Goal: Task Accomplishment & Management: Manage account settings

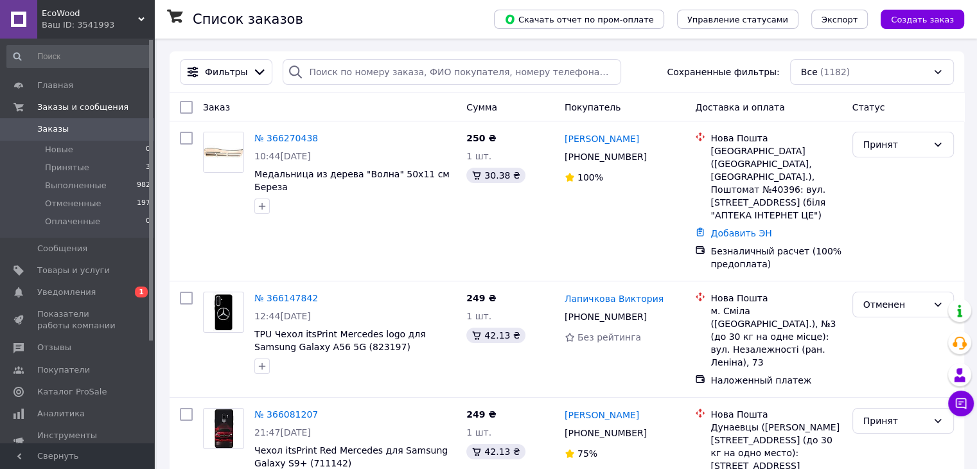
click at [70, 128] on span "Заказы" at bounding box center [78, 129] width 82 height 12
click at [77, 152] on li "Новые 0" at bounding box center [79, 150] width 158 height 18
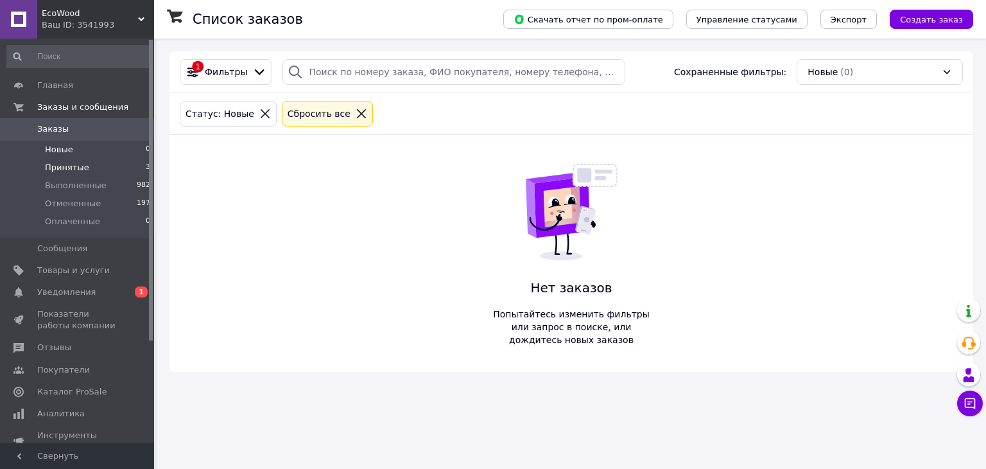
click at [75, 167] on span "Принятые" at bounding box center [67, 168] width 44 height 12
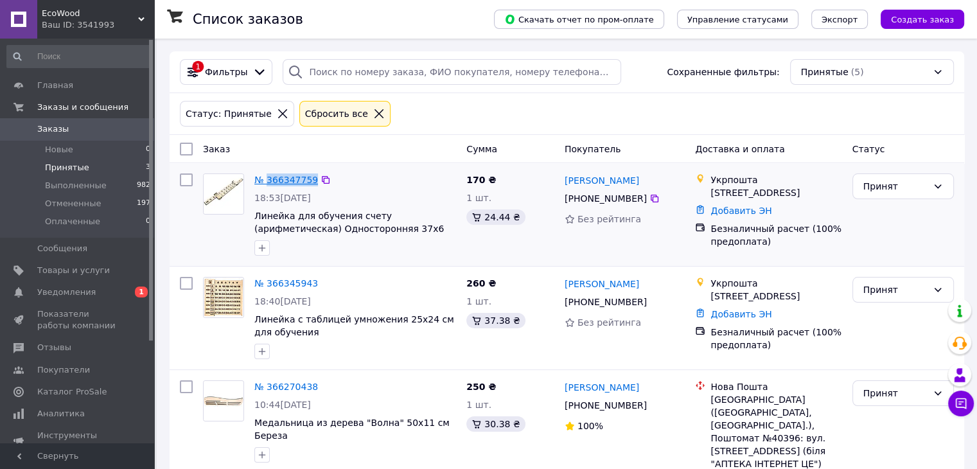
drag, startPoint x: 311, startPoint y: 180, endPoint x: 268, endPoint y: 186, distance: 44.0
click at [268, 186] on div "№ 366347759" at bounding box center [355, 179] width 204 height 15
copy div "366347759"
click at [320, 288] on icon at bounding box center [325, 283] width 10 height 10
click at [272, 175] on link "№ 366347759" at bounding box center [286, 180] width 64 height 10
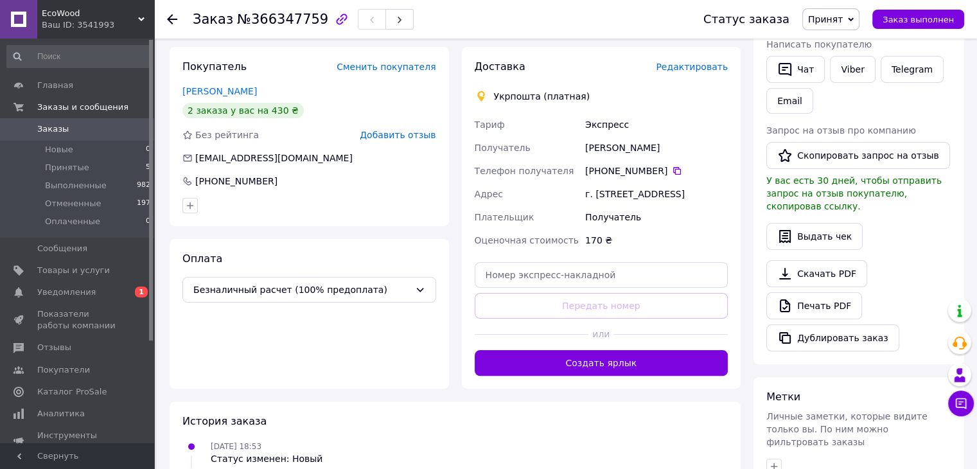
scroll to position [257, 0]
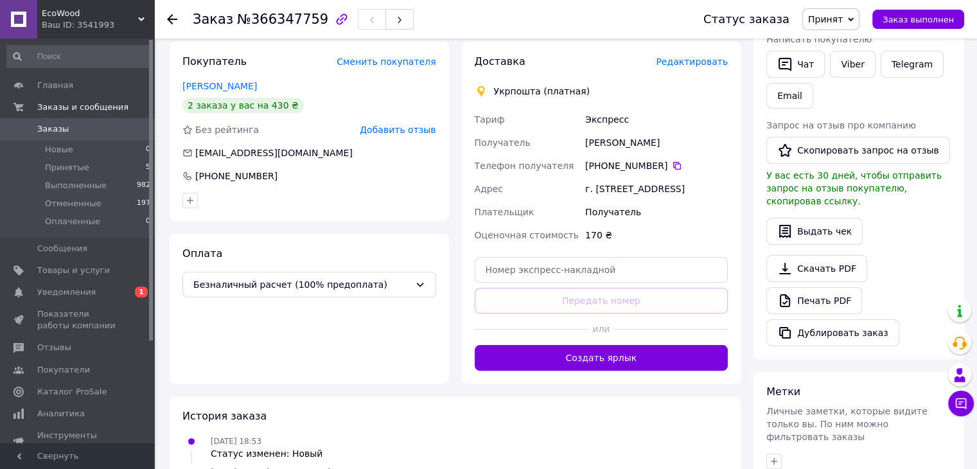
drag, startPoint x: 586, startPoint y: 145, endPoint x: 676, endPoint y: 204, distance: 108.1
click at [676, 204] on div "Тариф Экспресс Получатель [PERSON_NAME] Телефон получателя [PHONE_NUMBER]   Адр…" at bounding box center [601, 177] width 259 height 139
copy div "[PERSON_NAME] Телефон получателя [PHONE_NUMBER]   Адрес г. [STREET_ADDRESS]"
click at [516, 95] on div "Укрпошта (платная)" at bounding box center [542, 91] width 103 height 13
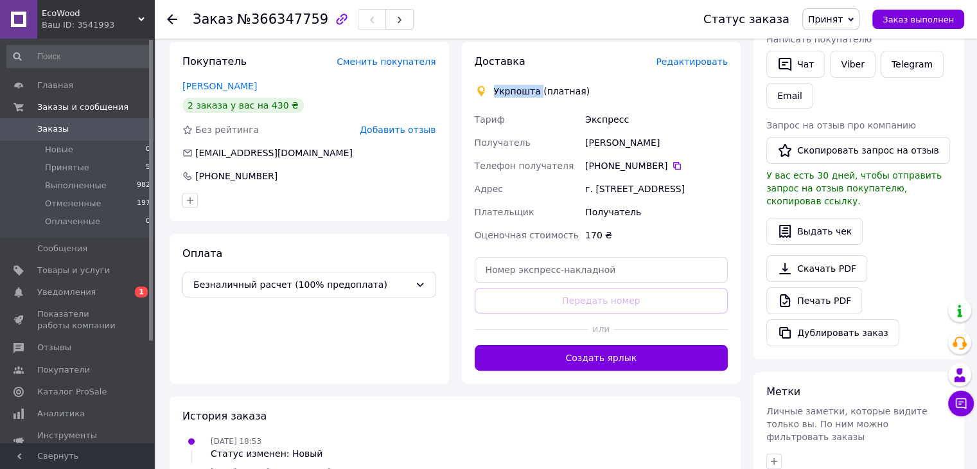
copy div "Укрпошта"
drag, startPoint x: 573, startPoint y: 94, endPoint x: 493, endPoint y: 92, distance: 80.3
click at [493, 92] on div "Укрпошта (платная)" at bounding box center [601, 91] width 260 height 13
copy div "Укрпошта (платная)"
click at [611, 124] on div "Экспресс" at bounding box center [657, 119] width 148 height 23
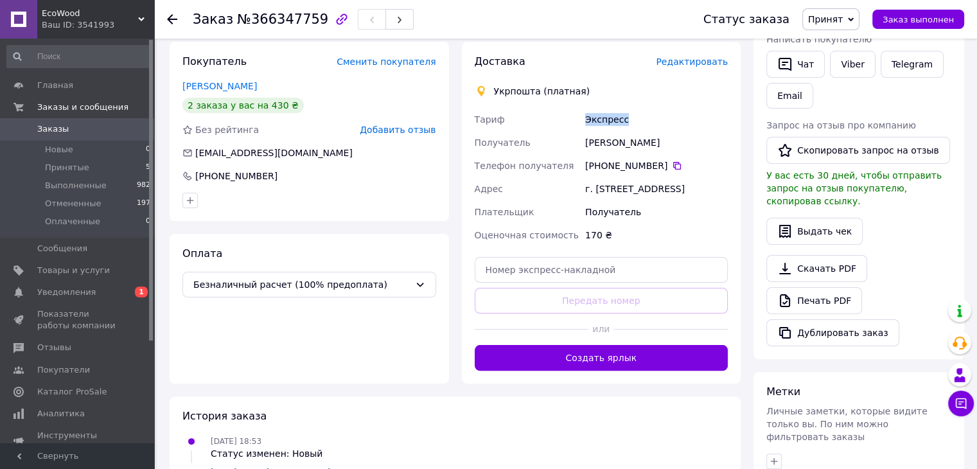
click at [611, 124] on div "Экспресс" at bounding box center [657, 119] width 148 height 23
copy div "Экспресс"
click at [85, 126] on span "Заказы" at bounding box center [78, 129] width 82 height 12
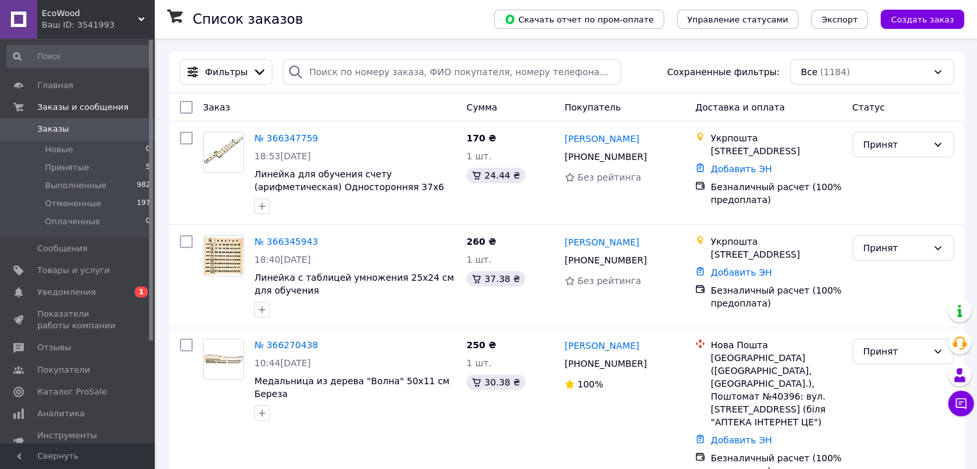
click at [73, 19] on div "Ваш ID: 3541993" at bounding box center [98, 25] width 112 height 12
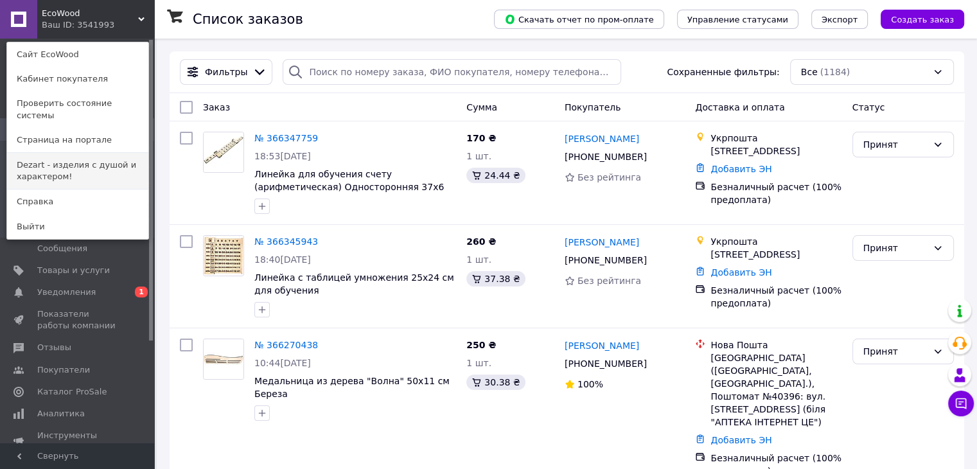
click at [71, 160] on link "Dezart - изделия с душой и характером!" at bounding box center [77, 171] width 141 height 36
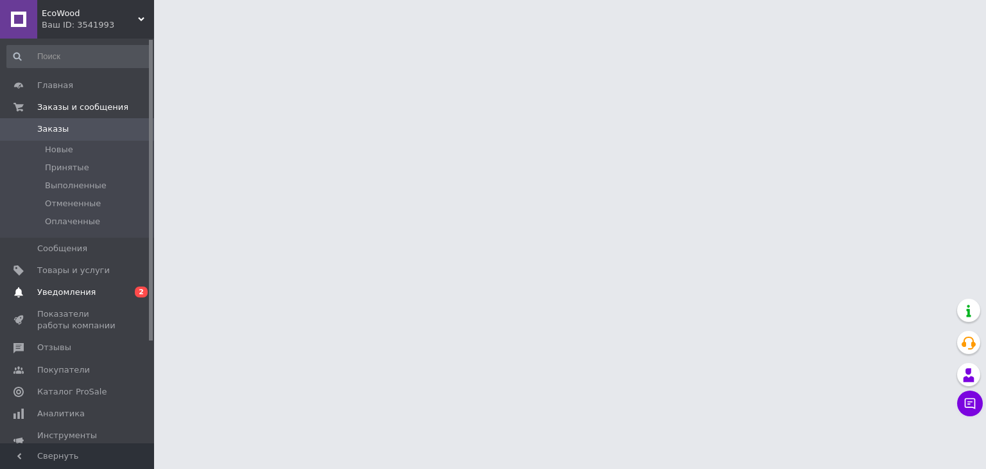
click at [78, 294] on span "Уведомления" at bounding box center [66, 292] width 58 height 12
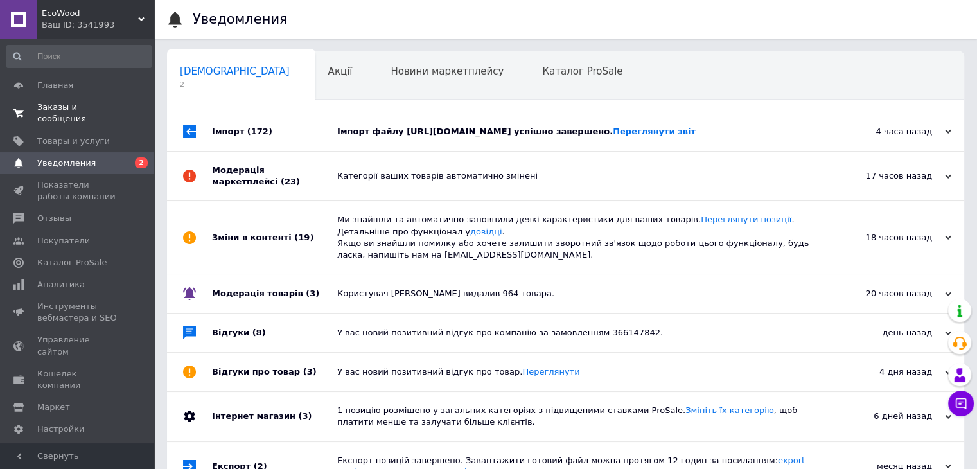
click at [83, 112] on span "Заказы и сообщения" at bounding box center [78, 112] width 82 height 23
